Goal: Task Accomplishment & Management: Complete application form

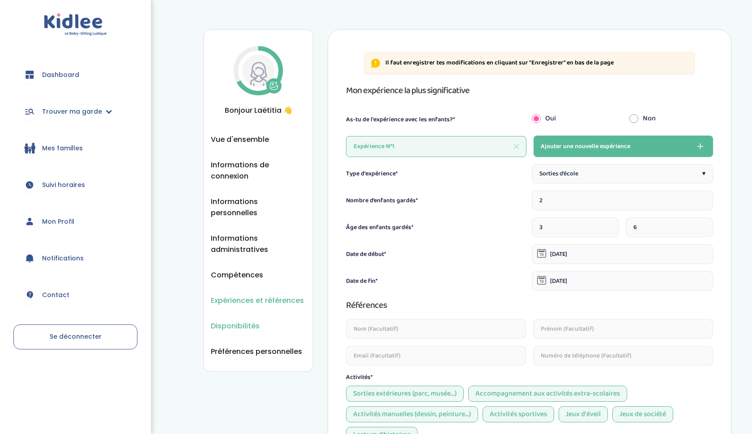
click at [225, 321] on span "Disponibilités" at bounding box center [235, 326] width 49 height 11
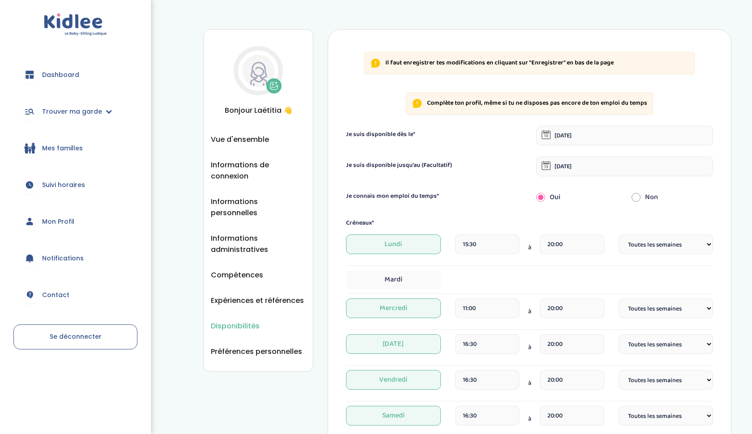
select select "1"
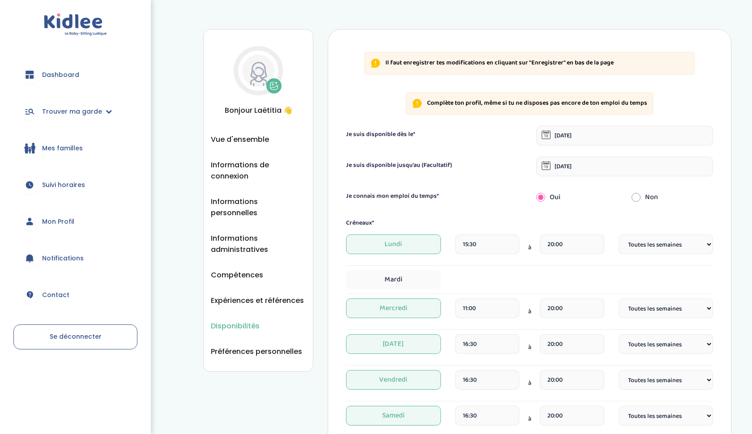
select select "1"
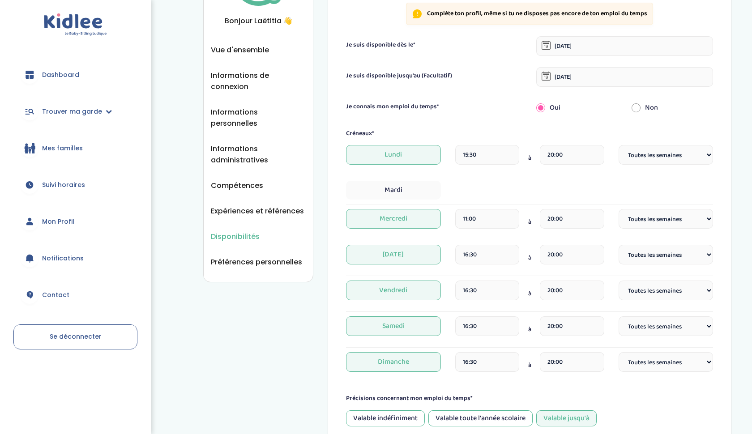
scroll to position [90, 0]
click at [482, 327] on input "16:30" at bounding box center [487, 326] width 64 height 20
click at [229, 326] on div "Disponibilités Vue d'ensemble Informations de connexion Informations personnell…" at bounding box center [467, 281] width 528 height 685
click at [62, 109] on span "Trouver ma garde" at bounding box center [72, 111] width 60 height 9
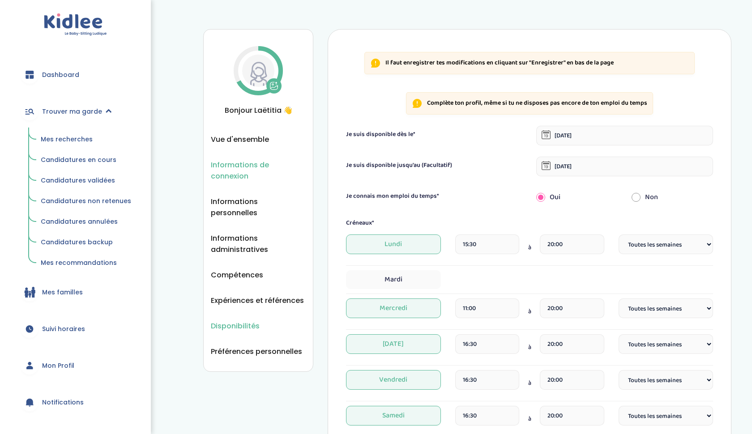
click at [236, 161] on span "Informations de connexion" at bounding box center [258, 170] width 95 height 22
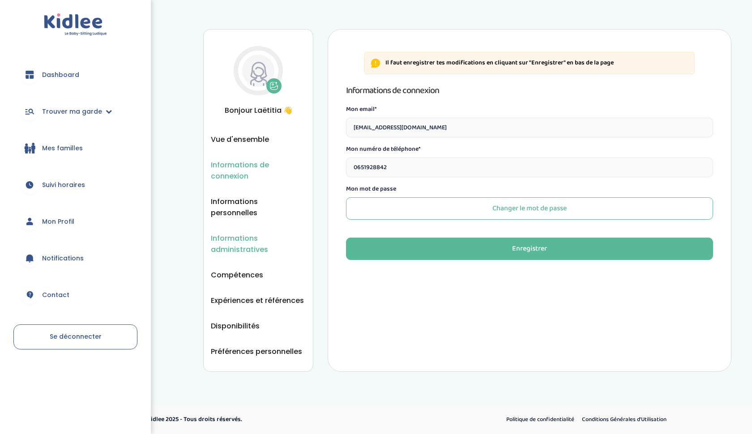
click at [233, 233] on span "Informations administratives" at bounding box center [258, 244] width 95 height 22
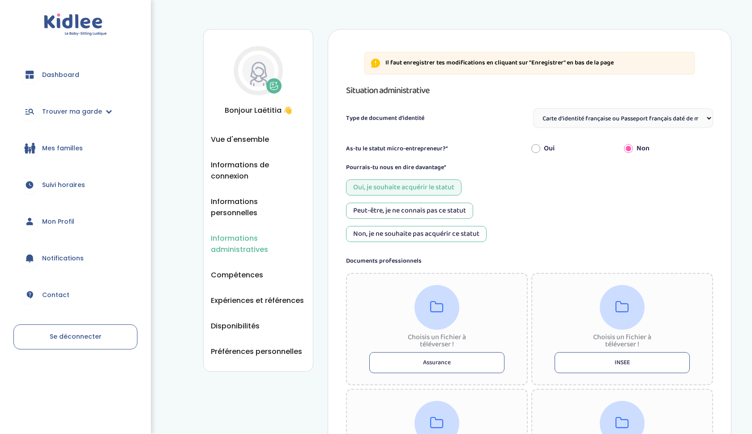
select select "Carte d'identité française ou Passeport français daté de moins de 5 ans"
click at [244, 139] on span "Vue d'ensemble" at bounding box center [240, 139] width 58 height 11
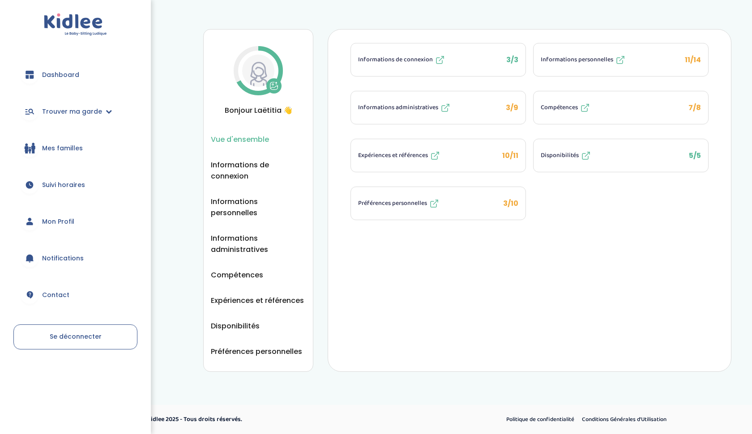
click at [424, 107] on span "Informations administratives" at bounding box center [398, 107] width 80 height 9
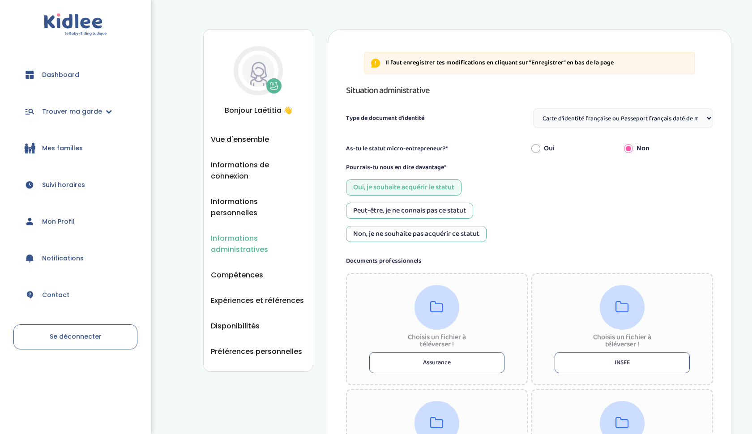
select select "Carte d'identité française ou Passeport français daté de moins de 5 ans"
click at [63, 150] on span "Mes familles" at bounding box center [62, 148] width 41 height 9
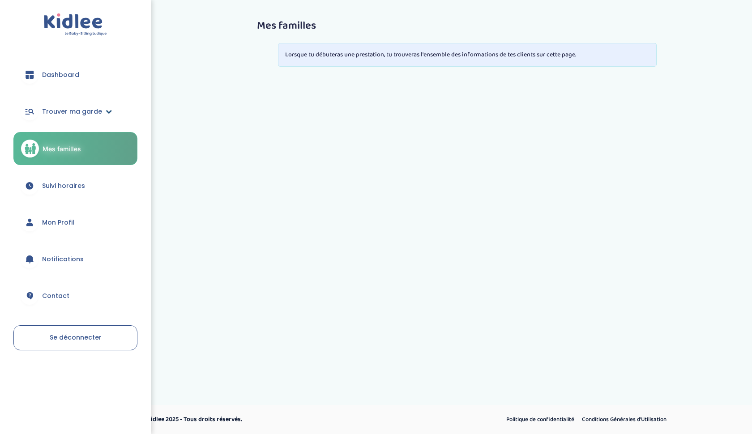
click at [72, 110] on span "Trouver ma garde" at bounding box center [72, 111] width 60 height 9
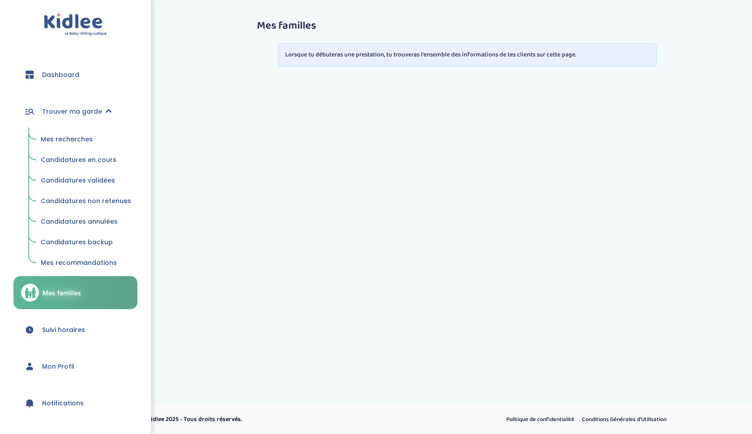
click at [68, 138] on span "Mes recherches" at bounding box center [67, 139] width 52 height 9
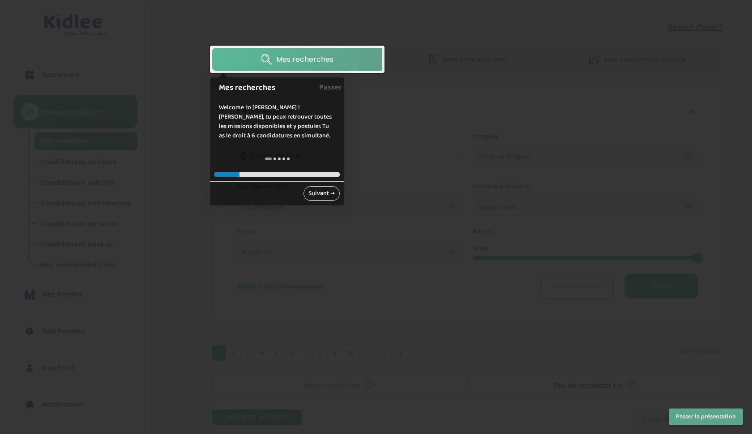
click at [322, 195] on link "Suivant →" at bounding box center [322, 193] width 36 height 15
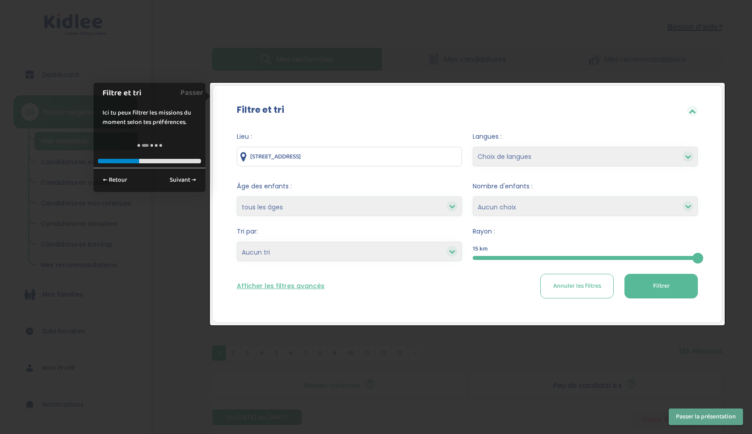
click at [375, 89] on div "Filtre et tri Lieu : [STREET_ADDRESS] Langues : Choix de langues Allemand Angla…" at bounding box center [467, 204] width 510 height 238
click at [554, 42] on div at bounding box center [376, 217] width 752 height 434
click at [699, 114] on div "Filtre et tri" at bounding box center [467, 110] width 488 height 29
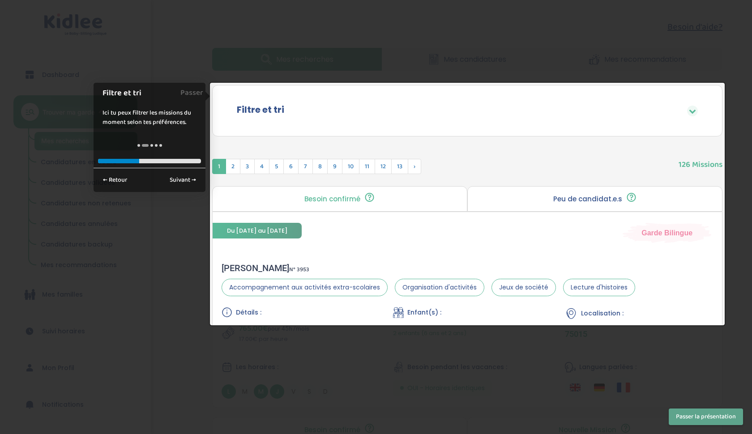
click at [699, 114] on div "Filtre et tri" at bounding box center [467, 110] width 488 height 29
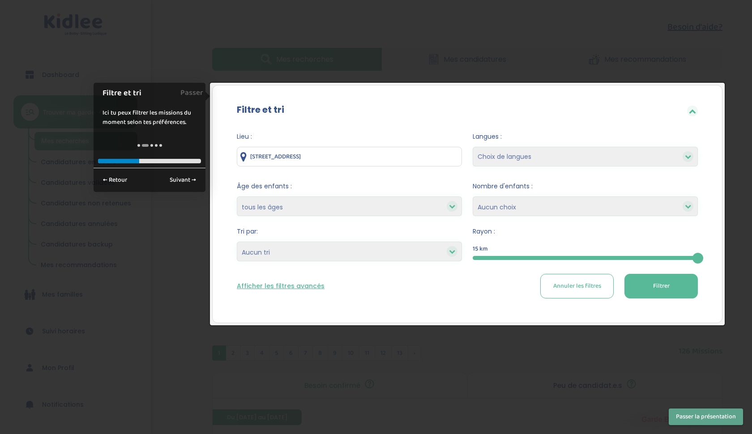
click at [699, 114] on div "Filtre et tri" at bounding box center [467, 110] width 488 height 29
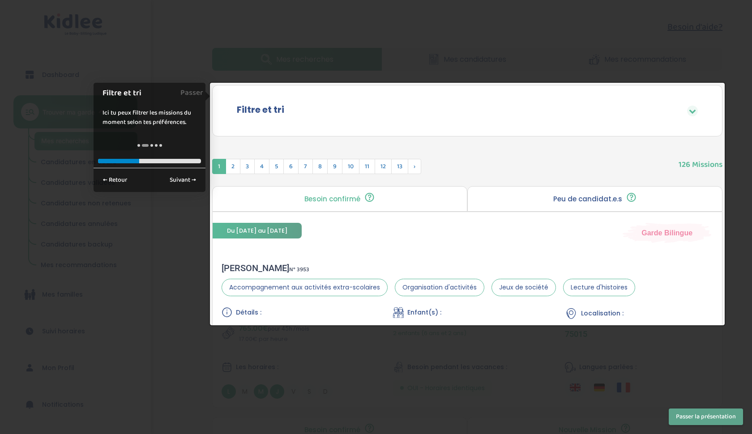
click at [642, 51] on div at bounding box center [376, 217] width 752 height 434
click at [181, 363] on div at bounding box center [376, 217] width 752 height 434
click at [691, 47] on div at bounding box center [376, 217] width 752 height 434
click at [165, 54] on div at bounding box center [376, 217] width 752 height 434
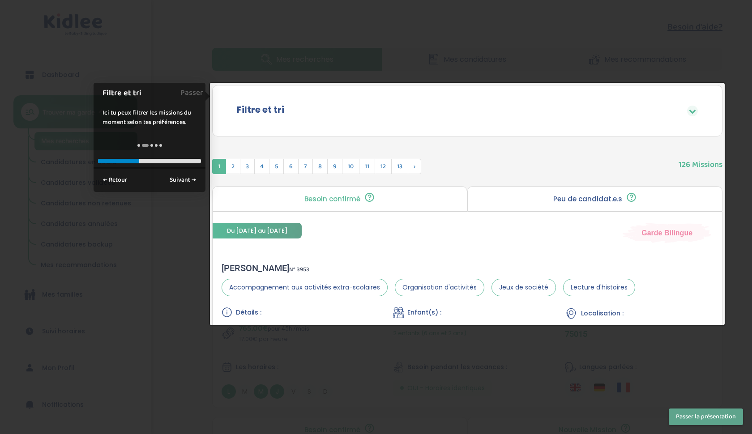
click at [165, 54] on div at bounding box center [376, 217] width 752 height 434
click at [704, 107] on div "Filtre et tri" at bounding box center [467, 110] width 488 height 29
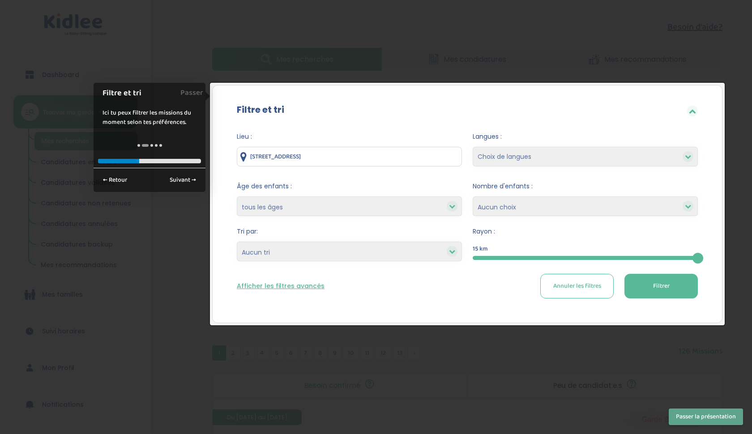
click at [575, 294] on button "Annuler les filtres" at bounding box center [576, 286] width 73 height 25
click at [518, 371] on div at bounding box center [376, 217] width 752 height 434
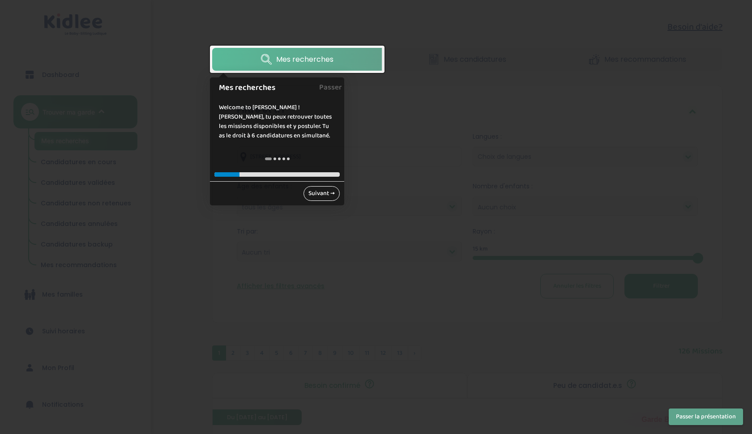
click at [323, 193] on link "Suivant →" at bounding box center [322, 193] width 36 height 15
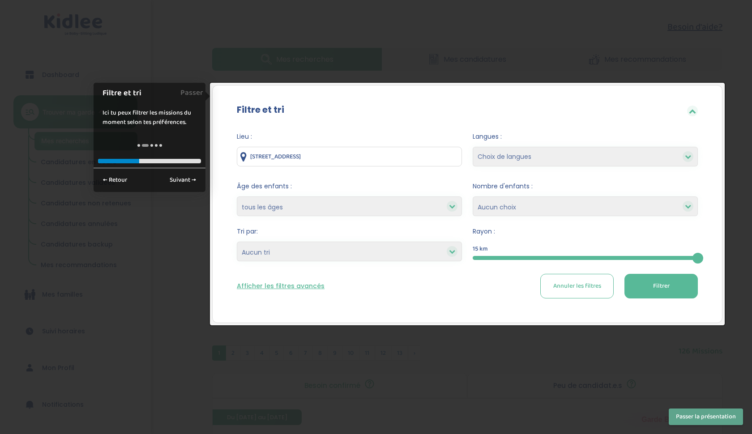
click at [249, 434] on div at bounding box center [376, 217] width 752 height 434
click at [635, 56] on div at bounding box center [376, 217] width 752 height 434
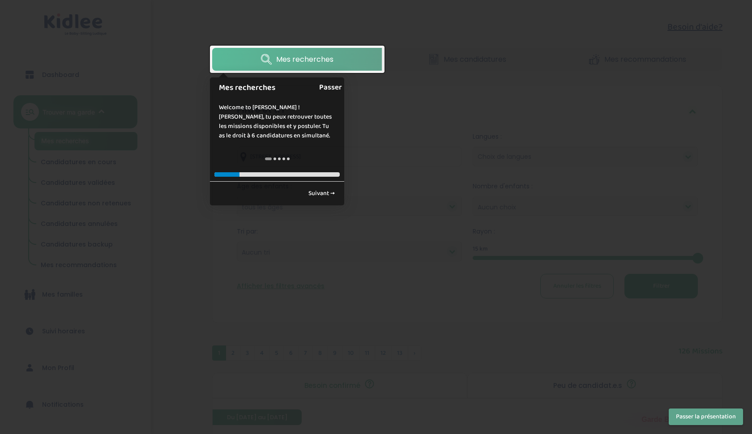
click at [337, 85] on link "Passer" at bounding box center [330, 87] width 23 height 20
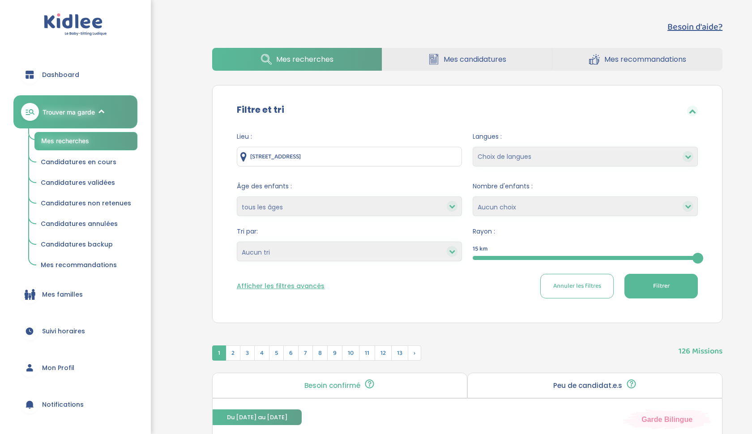
click at [31, 74] on icon at bounding box center [30, 75] width 8 height 8
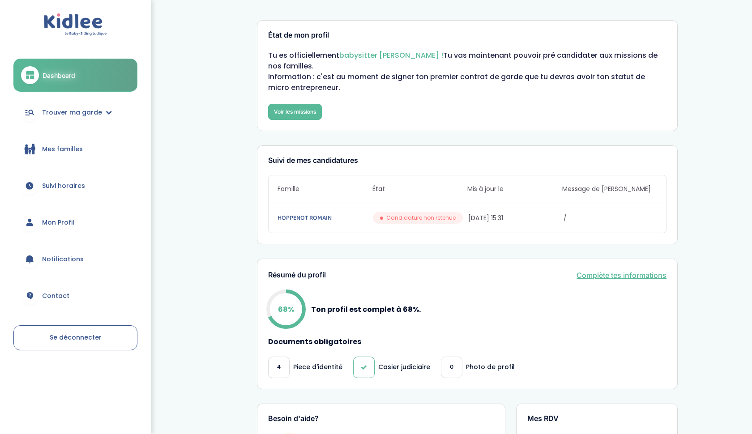
click at [622, 274] on link "Complète tes informations" at bounding box center [622, 275] width 90 height 11
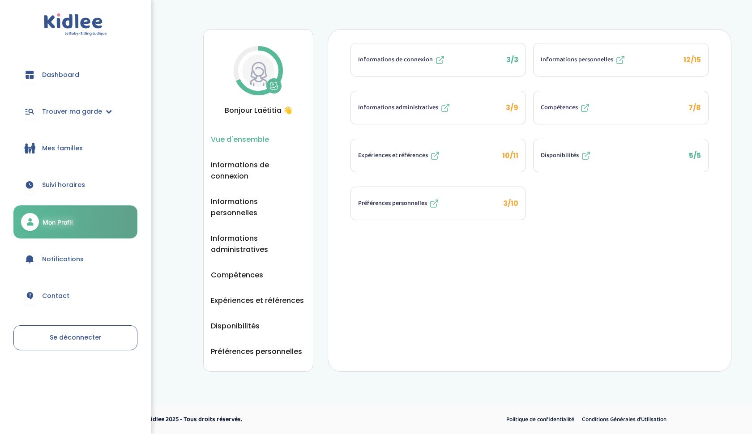
click at [446, 109] on icon at bounding box center [445, 108] width 11 height 11
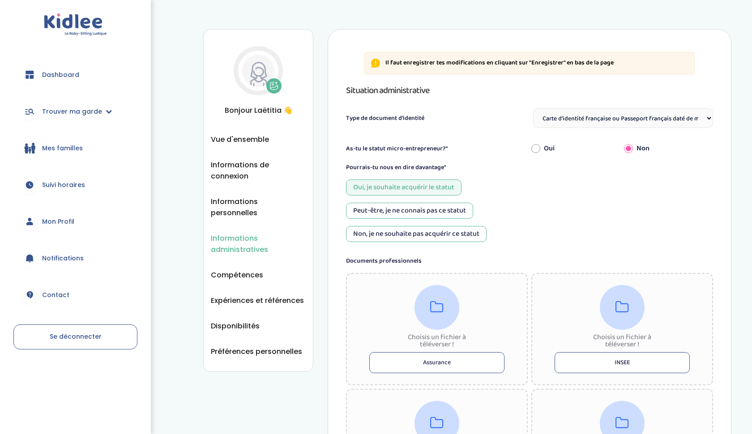
select select "Carte d'identité française ou Passeport français daté de moins de 5 ans"
click at [232, 234] on span "Informations administratives" at bounding box center [258, 244] width 95 height 22
select select "Carte d'identité française ou Passeport français daté de moins de 5 ans"
click at [237, 270] on span "Compétences" at bounding box center [237, 275] width 52 height 11
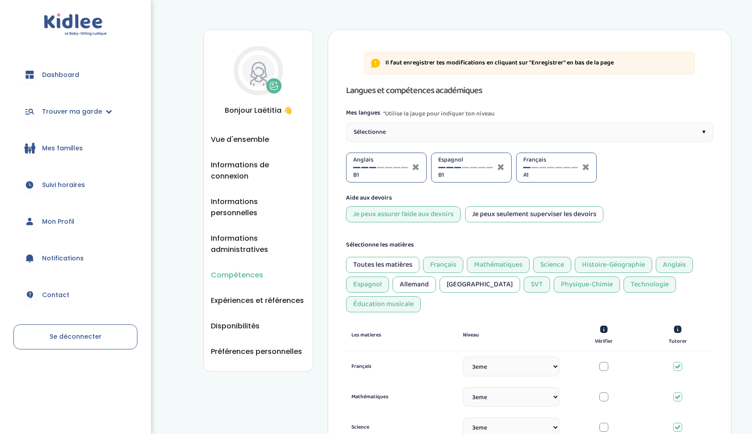
select select "3eme"
select select "Terminale"
select select "3eme"
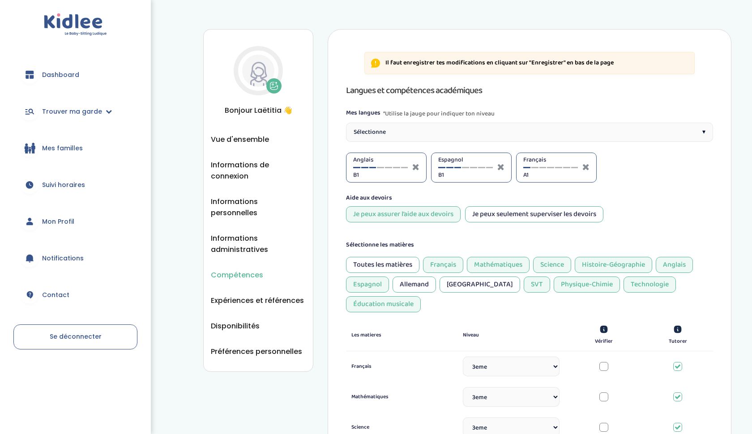
select select "3eme"
select select "Prémière"
select select "3eme"
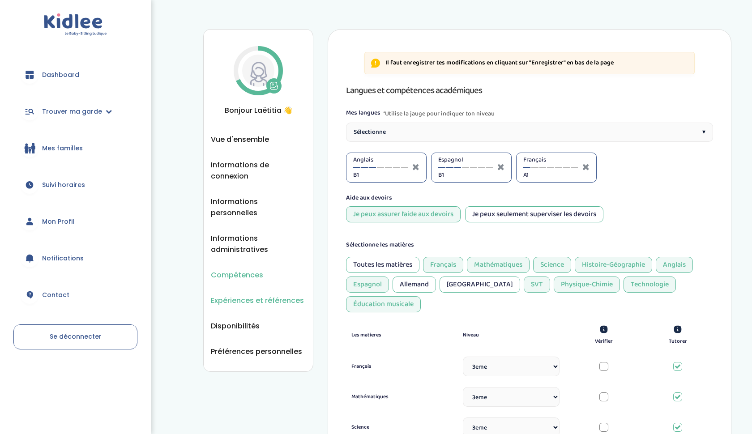
click at [246, 295] on span "Expériences et références" at bounding box center [257, 300] width 93 height 11
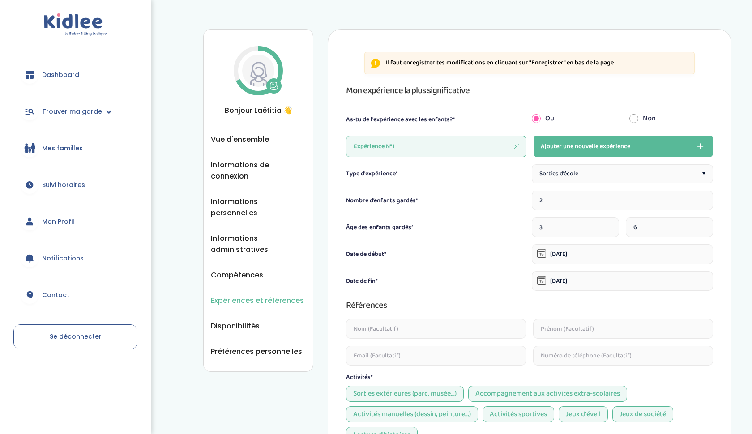
click at [642, 142] on button "Ajouter une nouvelle expérience" at bounding box center [624, 146] width 180 height 21
type input "1"
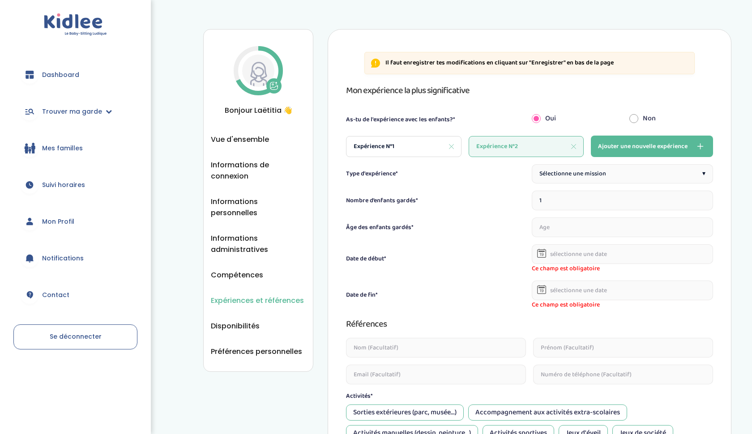
click at [626, 171] on div "Sélectionne une mission ▾" at bounding box center [622, 173] width 181 height 19
click at [599, 197] on input "1" at bounding box center [622, 201] width 181 height 20
click at [662, 223] on input "number" at bounding box center [622, 228] width 181 height 20
type input "9"
click at [540, 253] on icon at bounding box center [541, 253] width 9 height 9
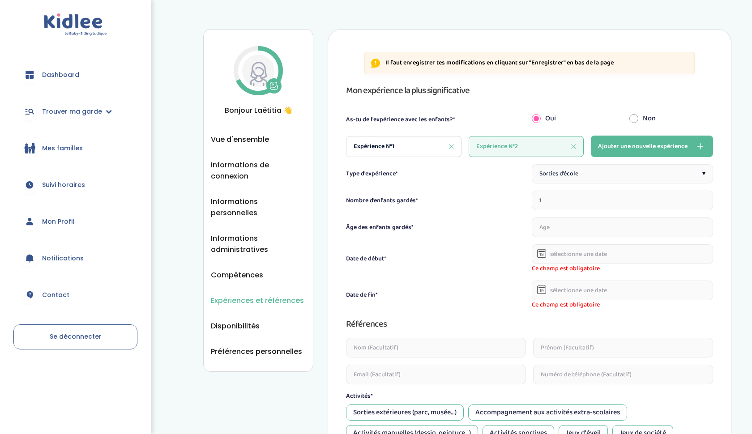
click at [543, 255] on icon at bounding box center [542, 254] width 4 height 3
click at [578, 256] on input "text" at bounding box center [622, 254] width 181 height 20
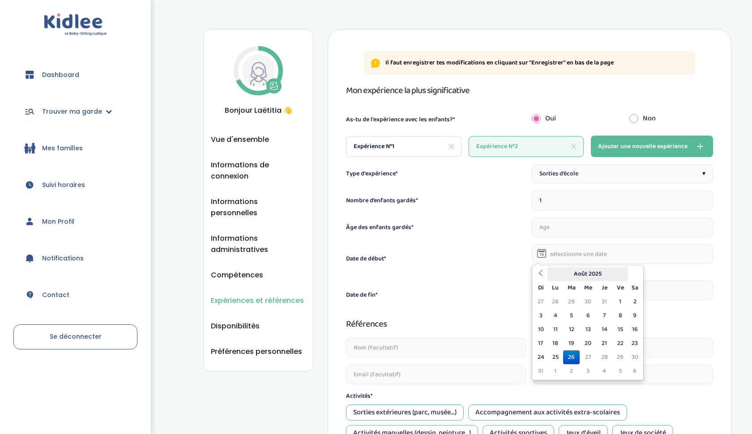
click at [570, 270] on th "Août 2025" at bounding box center [588, 274] width 81 height 14
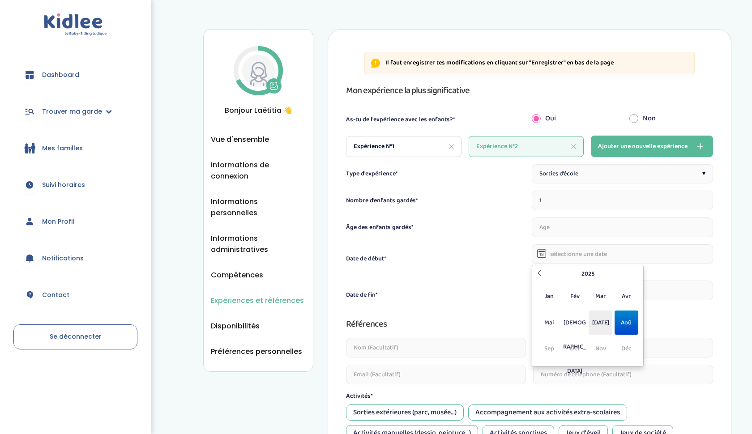
click at [601, 318] on span "[DATE]" at bounding box center [601, 323] width 24 height 24
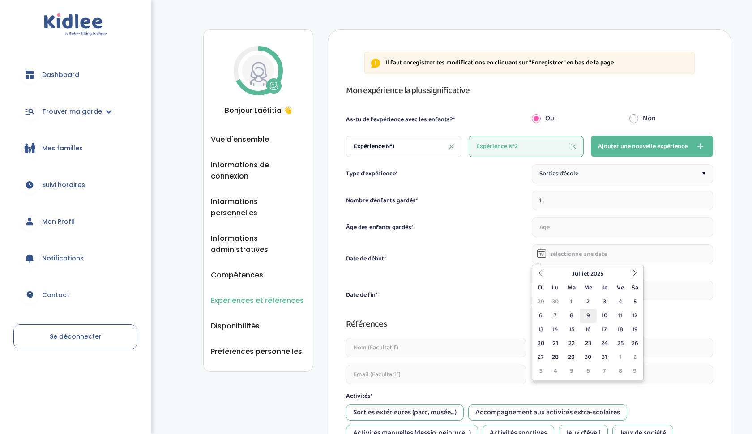
click at [588, 318] on td "9" at bounding box center [588, 316] width 17 height 14
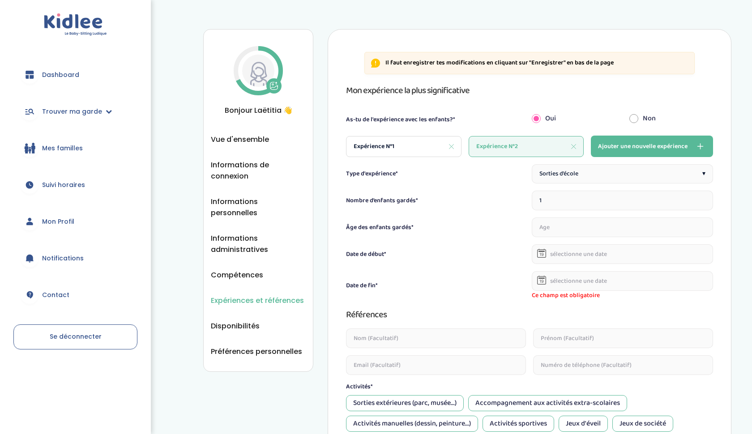
type input "09-07-2025"
click at [541, 280] on icon at bounding box center [541, 280] width 9 height 9
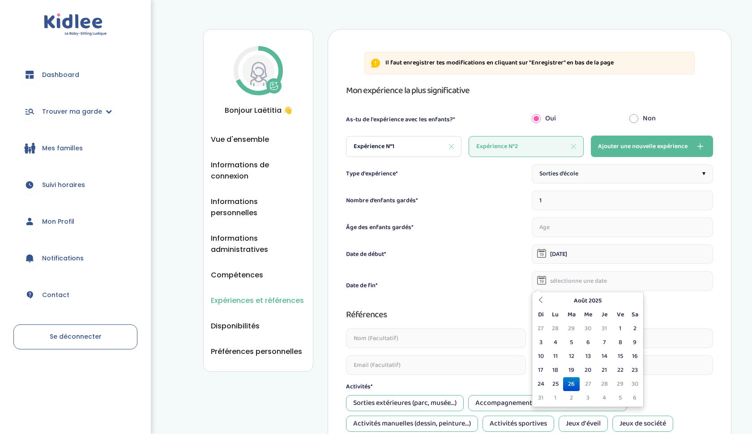
click at [552, 281] on input "text" at bounding box center [622, 281] width 181 height 20
click at [570, 345] on td "5" at bounding box center [571, 343] width 17 height 14
type input "05-08-2025"
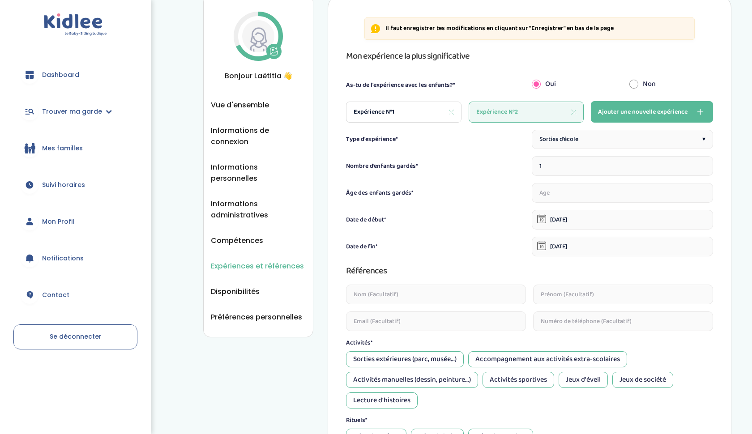
scroll to position [56, 0]
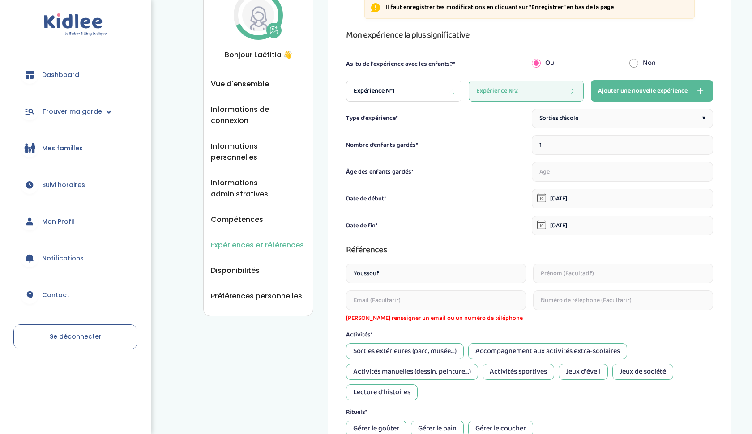
type input "Youssouf"
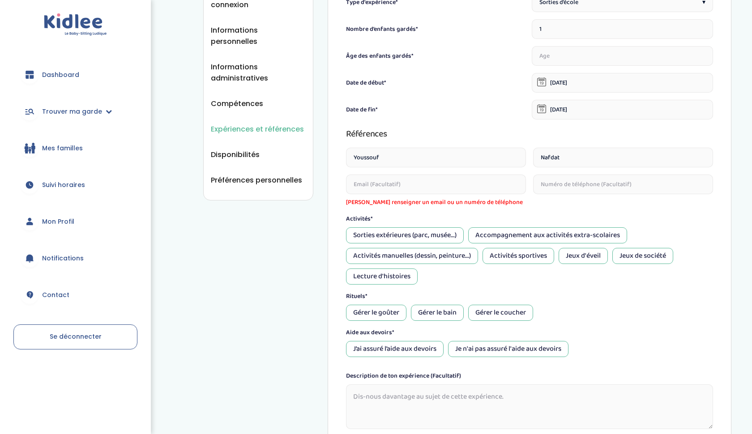
scroll to position [269, 0]
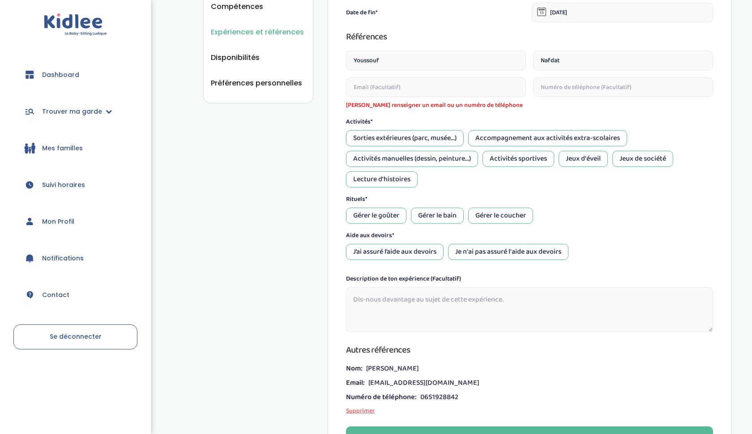
type input "Nafdat"
click at [586, 160] on div "Jeux d'éveil" at bounding box center [583, 159] width 49 height 16
click at [401, 183] on div "Lecture d'histoires" at bounding box center [382, 180] width 72 height 16
click at [392, 215] on div "Gérer le goûter" at bounding box center [376, 216] width 60 height 16
click at [490, 215] on div "Gérer le coucher" at bounding box center [500, 216] width 65 height 16
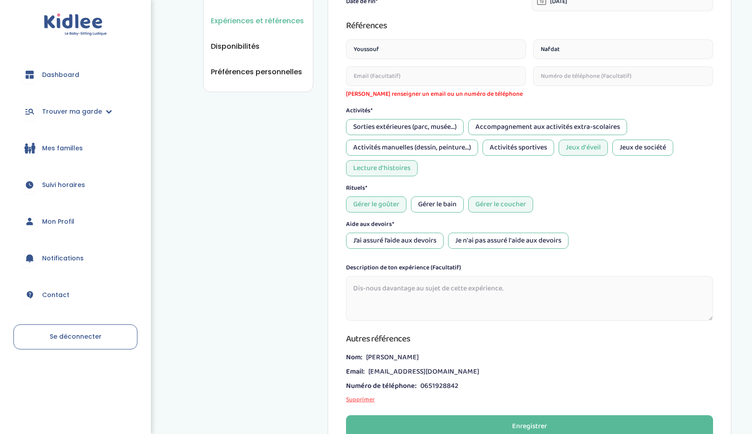
scroll to position [281, 0]
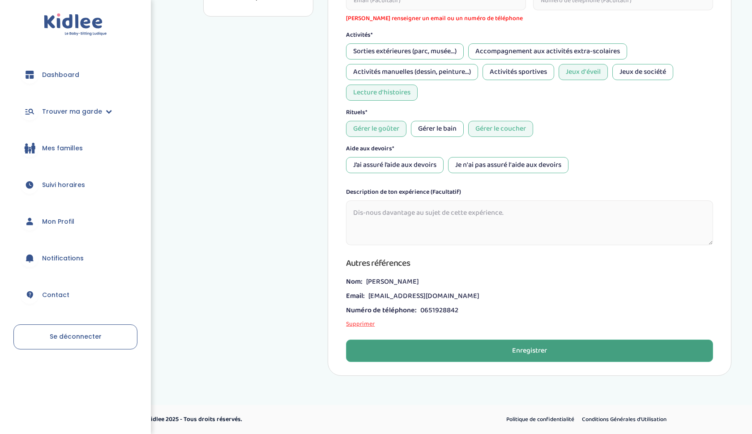
click at [502, 349] on button "Enregistrer" at bounding box center [529, 351] width 367 height 22
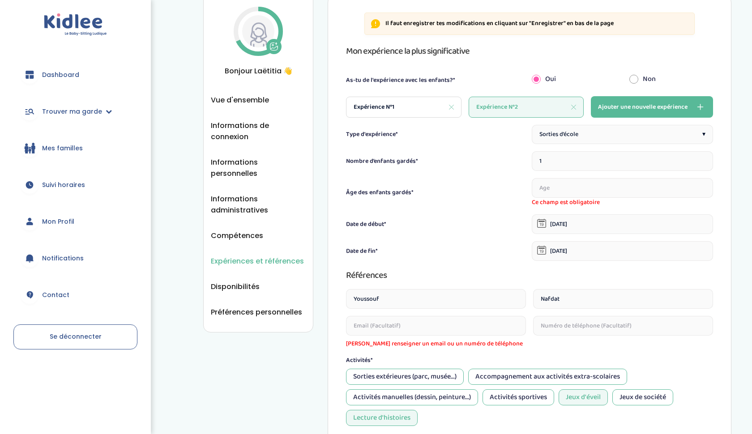
scroll to position [29, 0]
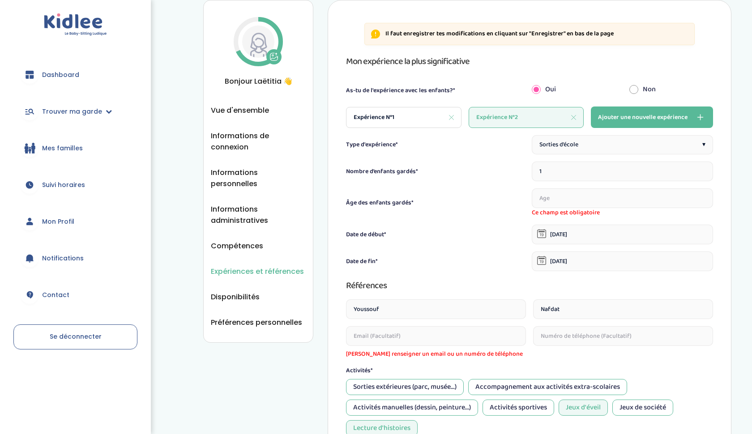
click at [615, 207] on input "number" at bounding box center [622, 199] width 181 height 20
type input "9"
type input "1"
click at [702, 201] on input "0" at bounding box center [622, 199] width 181 height 20
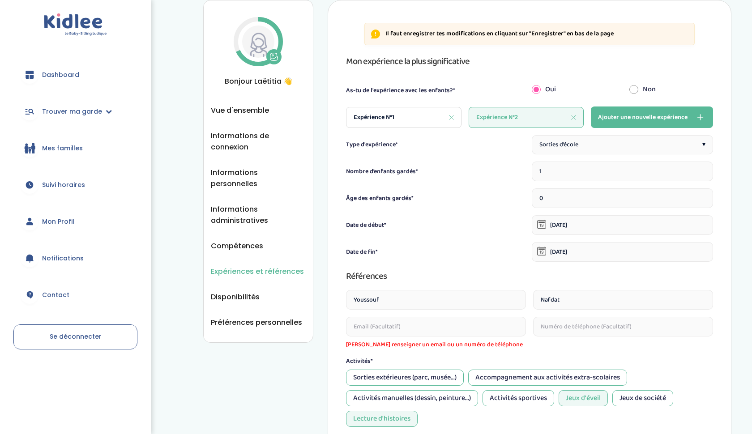
click at [703, 200] on input "0" at bounding box center [622, 199] width 181 height 20
click at [703, 198] on input "1" at bounding box center [622, 199] width 181 height 20
click at [703, 198] on input "2" at bounding box center [622, 199] width 181 height 20
type input "1"
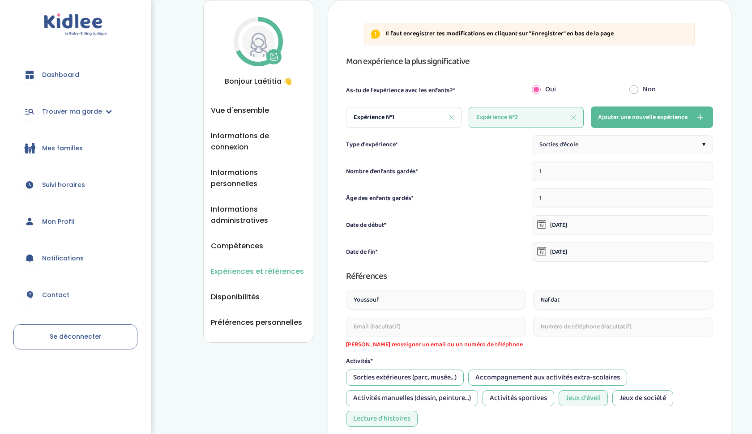
click at [703, 201] on input "1" at bounding box center [622, 199] width 181 height 20
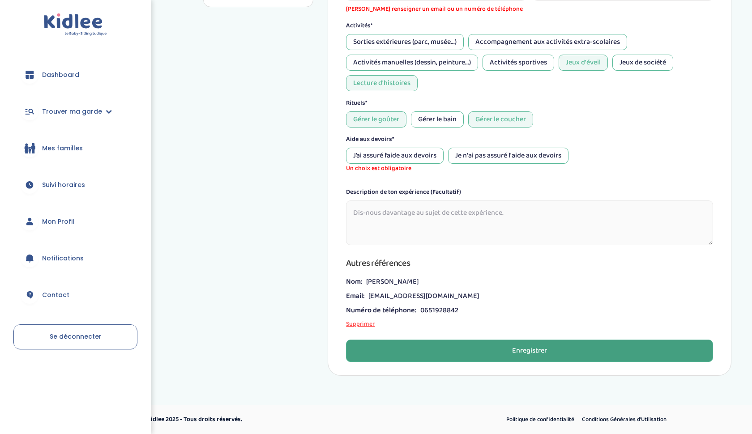
click at [540, 356] on button "Enregistrer" at bounding box center [529, 351] width 367 height 22
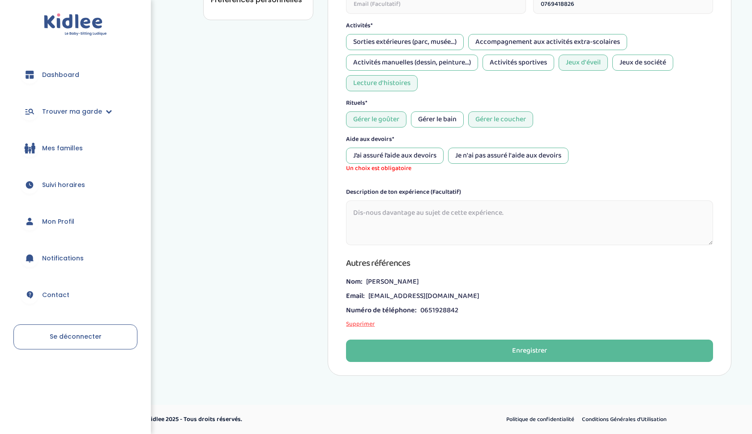
scroll to position [352, 0]
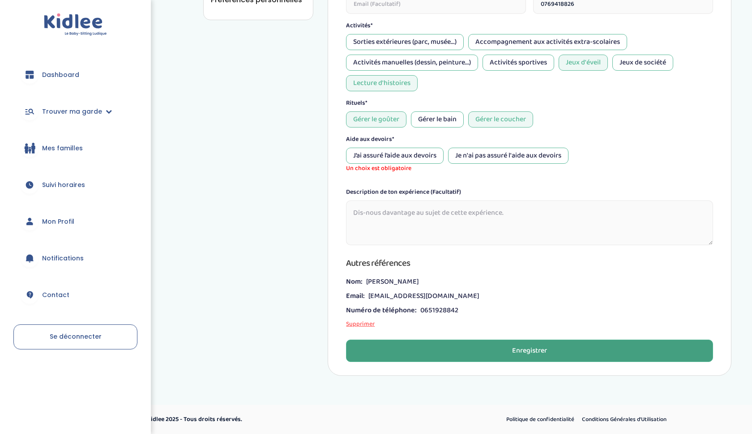
type input "0769418826"
click at [678, 349] on button "Enregistrer" at bounding box center [529, 351] width 367 height 22
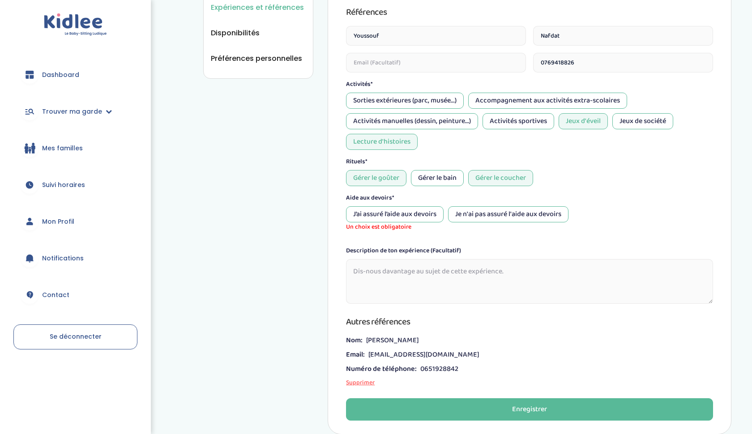
scroll to position [299, 0]
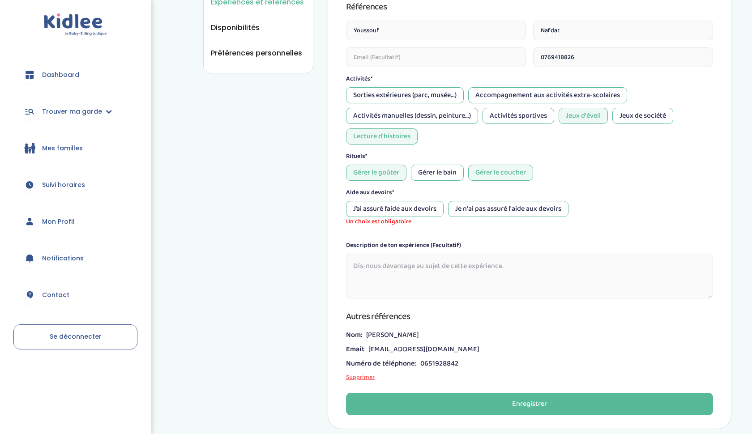
click at [485, 212] on div "Je n'ai pas assuré l'aide aux devoirs" at bounding box center [508, 209] width 120 height 16
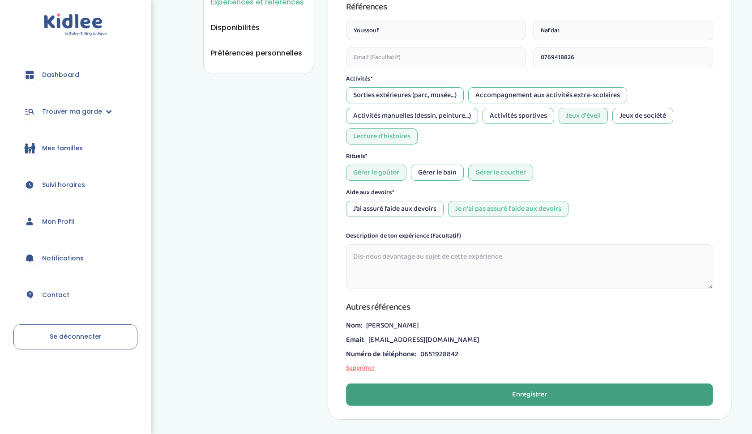
click at [482, 387] on button "Enregistrer" at bounding box center [529, 395] width 367 height 22
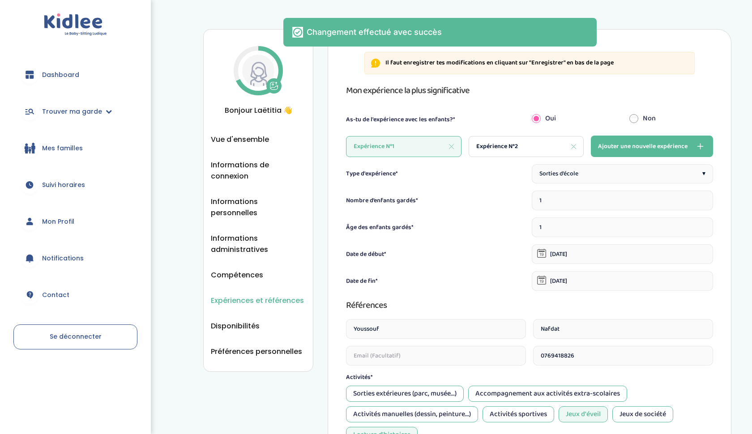
scroll to position [0, 0]
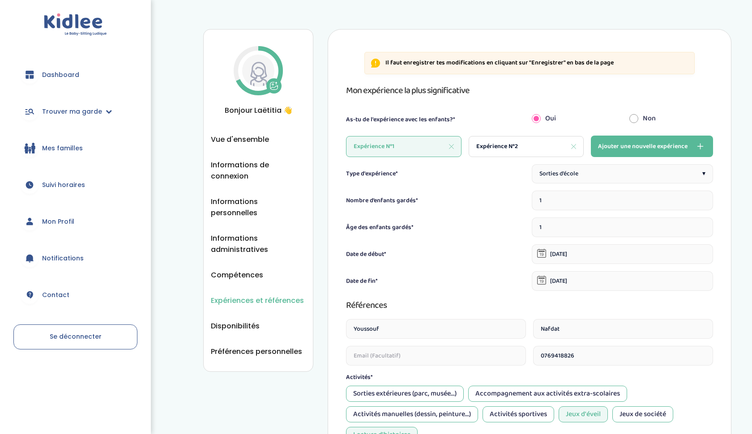
click at [656, 141] on span "Ajouter une nouvelle expérience" at bounding box center [643, 146] width 90 height 11
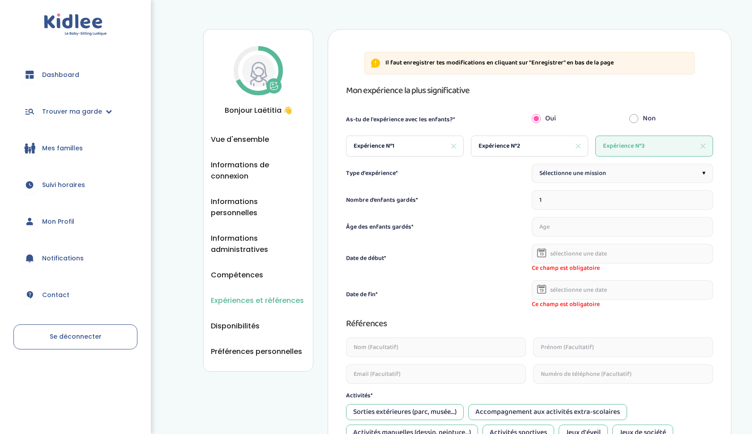
click at [613, 177] on div "Sélectionne une mission ▾" at bounding box center [622, 173] width 181 height 19
click at [373, 143] on span "Expérience N°1" at bounding box center [374, 146] width 41 height 9
type input "1"
type input "09-07-2025"
type input "05-08-2025"
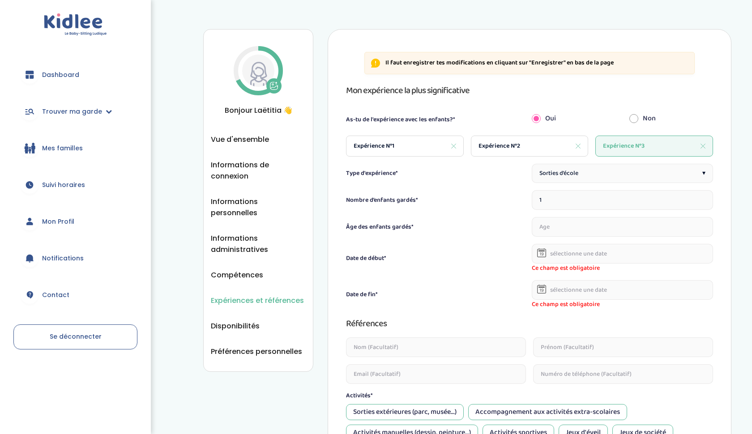
type input "Youssouf"
type input "Nafdat"
type input "0769418826"
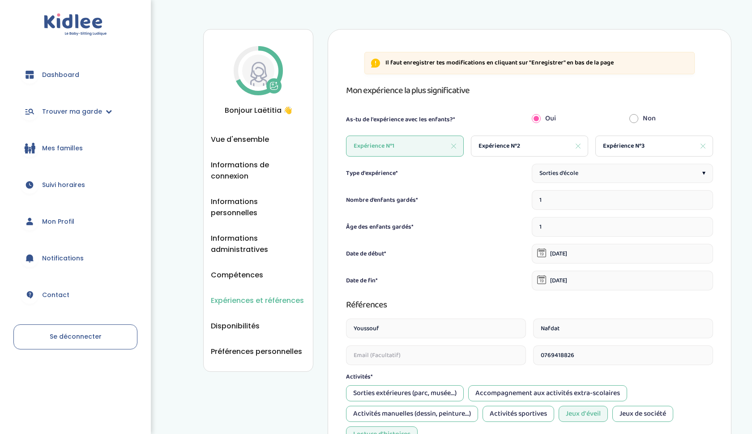
click at [526, 148] on div "Expérience N°2" at bounding box center [530, 146] width 118 height 21
type input "2"
type input "3"
type input "01-01-2021"
type input "01-05-2022"
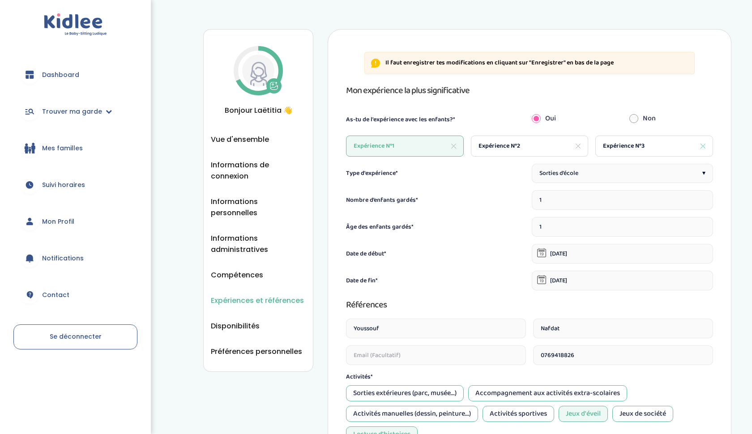
type textarea "null"
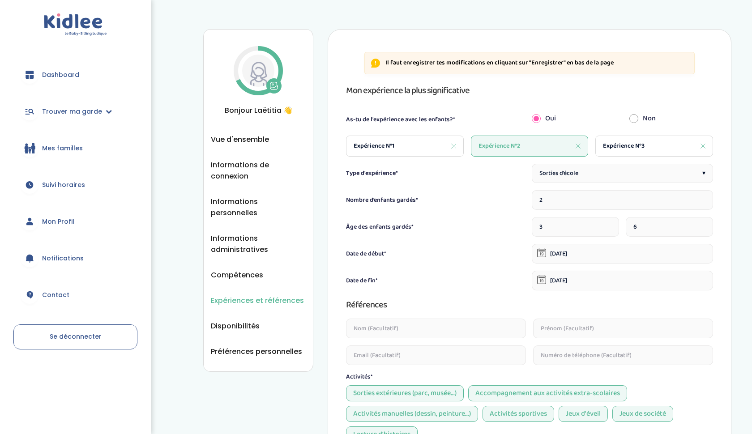
click at [536, 282] on input "01-05-2022" at bounding box center [622, 281] width 181 height 20
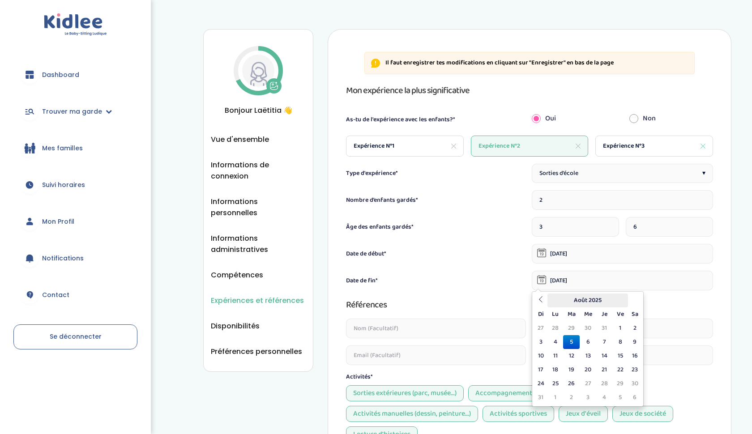
click at [574, 305] on th "Août 2025" at bounding box center [588, 301] width 81 height 14
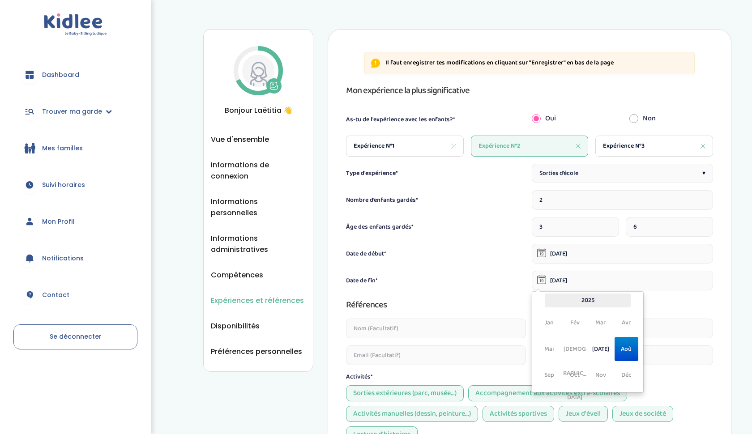
click at [590, 305] on th "2025" at bounding box center [588, 301] width 86 height 14
click at [570, 347] on span "2024" at bounding box center [575, 349] width 24 height 24
click at [573, 348] on span "2024" at bounding box center [575, 349] width 24 height 24
click at [592, 351] on span "2025" at bounding box center [601, 349] width 24 height 24
click at [586, 305] on th "2025" at bounding box center [588, 301] width 86 height 14
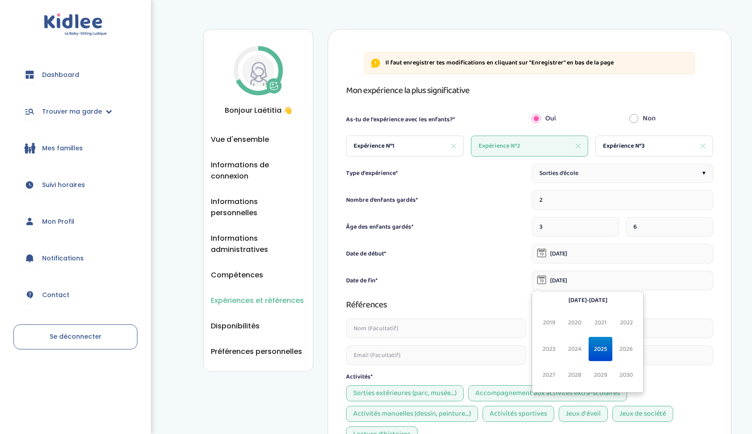
click at [571, 345] on span "2024" at bounding box center [575, 349] width 24 height 24
click at [576, 324] on span "2020" at bounding box center [575, 323] width 24 height 24
type input "05-08-2025"
click at [460, 266] on div "Type d'expérience* Sorties d’école ▾ Nombre d’enfants gardés* 2 Âge des enfants…" at bounding box center [529, 376] width 367 height 424
click at [553, 264] on div "Type d'expérience* Sorties d’école ▾ Nombre d’enfants gardés* 2 Âge des enfants…" at bounding box center [529, 376] width 367 height 424
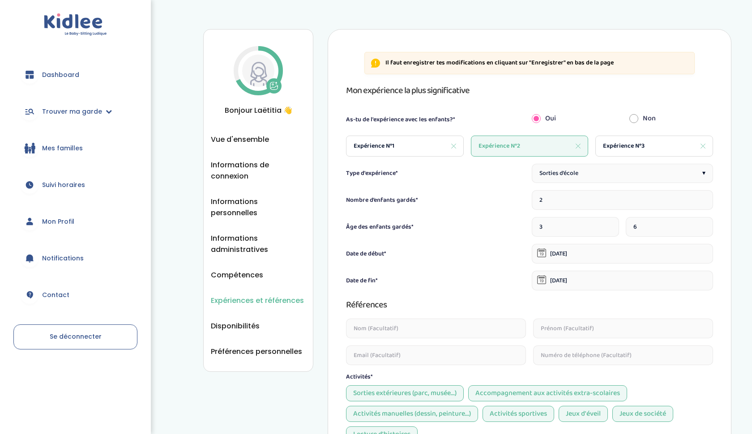
click at [630, 147] on span "Expérience N°3" at bounding box center [624, 146] width 42 height 9
type input "1"
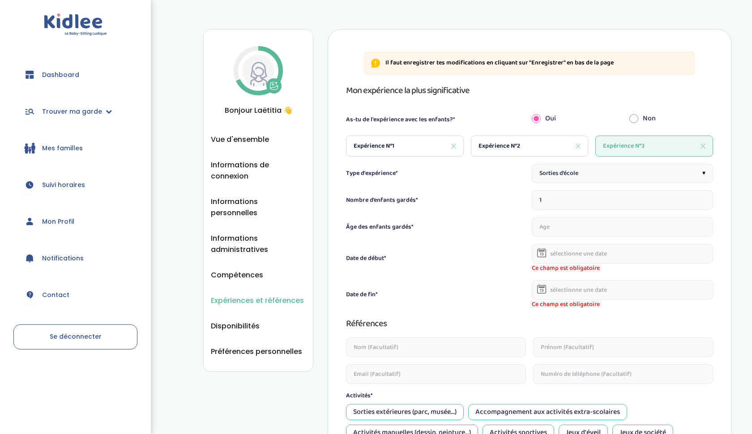
click at [589, 202] on input "1" at bounding box center [622, 200] width 181 height 20
type input "1"
click at [594, 175] on div "Sorties d’école ▾" at bounding box center [622, 173] width 181 height 19
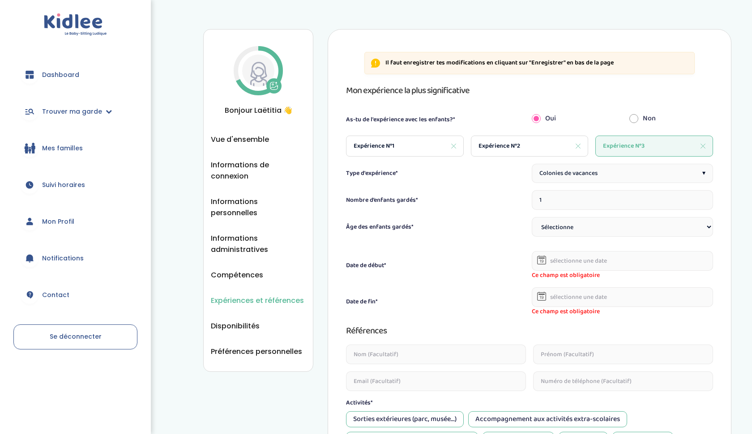
click at [575, 203] on input "1" at bounding box center [622, 200] width 181 height 20
type input "3"
type input "15"
select select "+9"
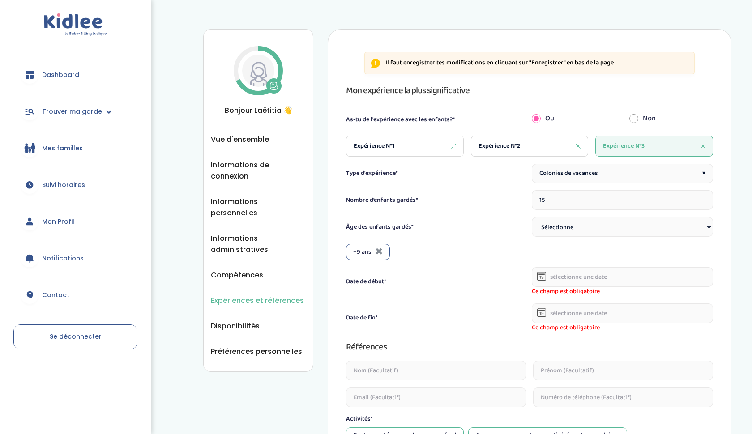
click at [578, 223] on select "Sélectionne 3-6 ans 6-9 ans +9 ans" at bounding box center [622, 227] width 181 height 20
select select "6-9"
select select
click at [572, 279] on input "text" at bounding box center [622, 277] width 181 height 20
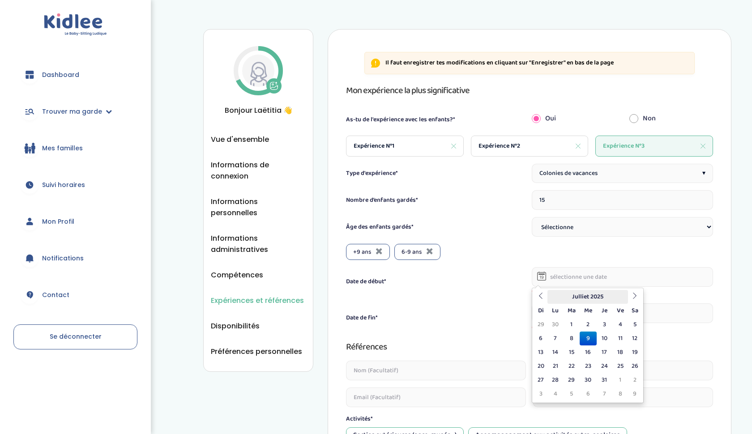
click at [569, 295] on th "Julliet 2025" at bounding box center [588, 297] width 81 height 14
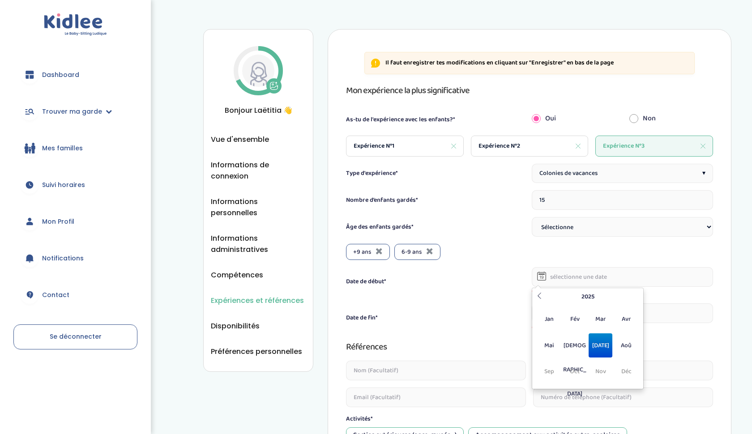
click at [601, 345] on span "Jul" at bounding box center [601, 346] width 24 height 24
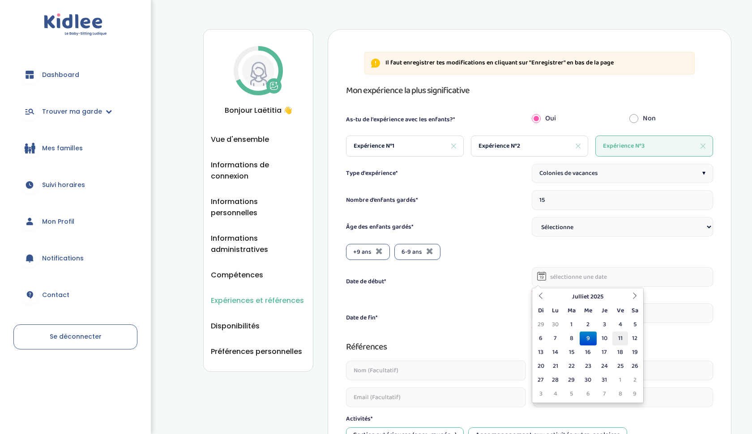
click at [617, 342] on td "11" at bounding box center [621, 339] width 16 height 14
type input "11-07-2025"
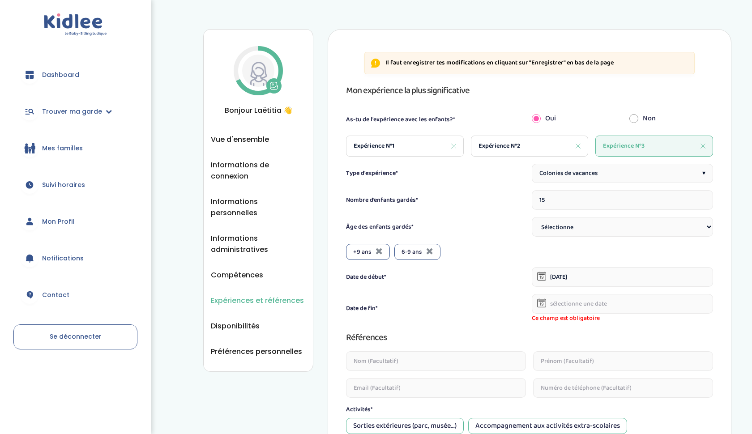
click at [615, 310] on input "text" at bounding box center [622, 304] width 181 height 20
click at [543, 327] on th at bounding box center [540, 324] width 13 height 14
click at [621, 396] on td "25" at bounding box center [621, 393] width 16 height 14
type input "25-07-2025"
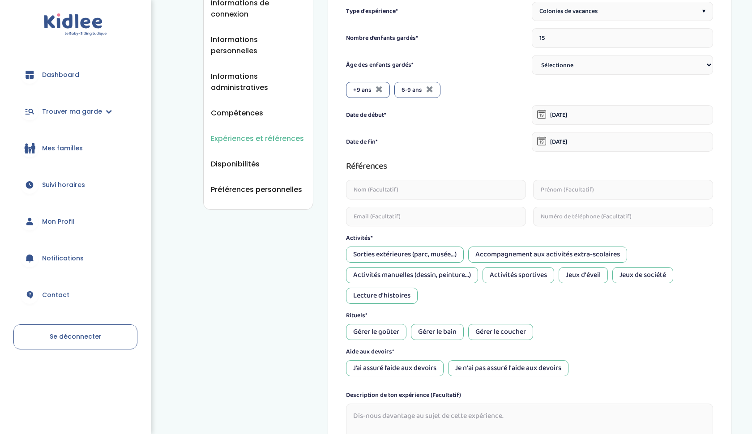
scroll to position [164, 0]
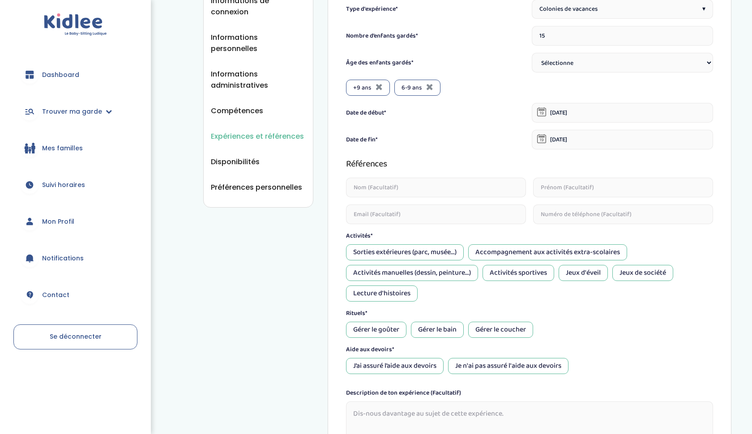
click at [412, 257] on div "Sorties extérieures (parc, musée...)" at bounding box center [405, 252] width 118 height 16
click at [533, 253] on div "Accompagnement aux activités extra-scolaires" at bounding box center [547, 252] width 159 height 16
click at [438, 187] on input "text" at bounding box center [436, 188] width 180 height 20
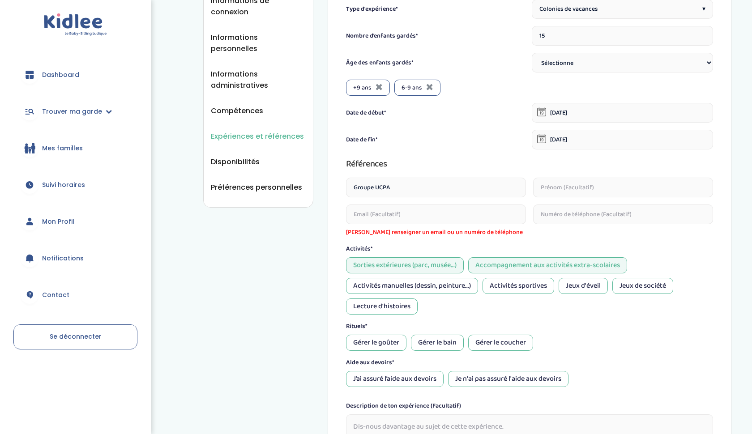
type input "Groupe UCPA"
click at [443, 281] on div "Activités manuelles (dessin, peinture...)" at bounding box center [412, 286] width 132 height 16
click at [523, 285] on div "Activités sportives" at bounding box center [519, 286] width 72 height 16
click at [646, 282] on div "Jeux de société" at bounding box center [643, 286] width 61 height 16
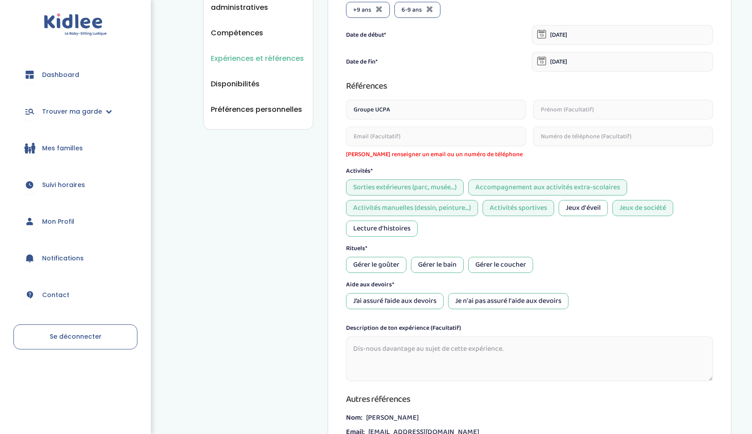
scroll to position [317, 0]
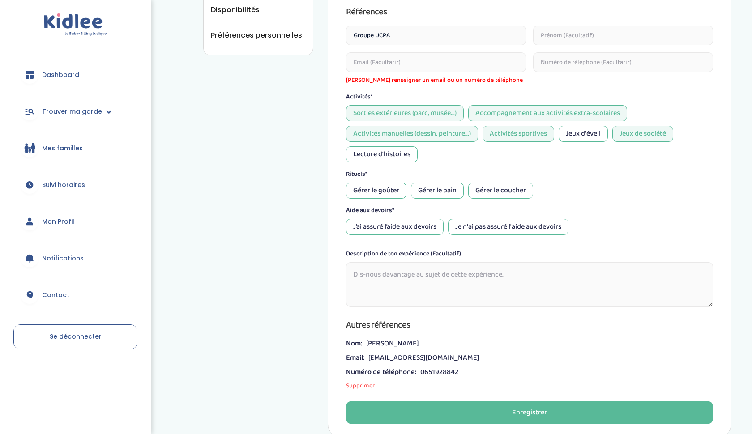
click at [386, 194] on div "Gérer le goûter" at bounding box center [376, 191] width 60 height 16
click at [511, 184] on div "Gérer le coucher" at bounding box center [500, 191] width 65 height 16
click at [479, 225] on div "Je n'ai pas assuré l'aide aux devoirs" at bounding box center [508, 227] width 120 height 16
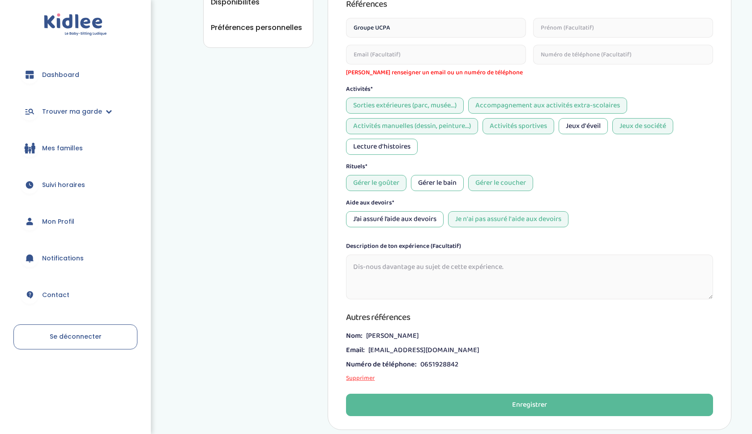
scroll to position [253, 0]
